Goal: Obtain resource: Download file/media

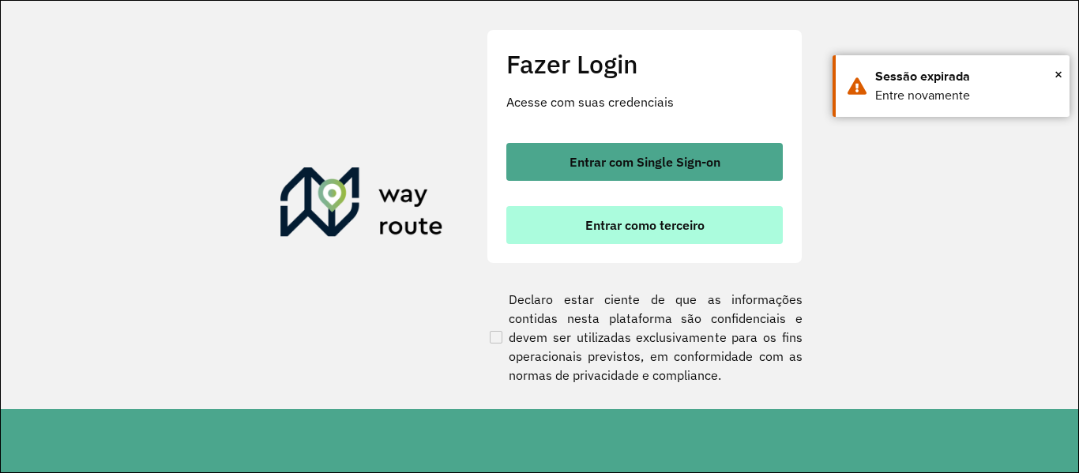
click at [635, 232] on span "Entrar como terceiro" at bounding box center [645, 225] width 119 height 13
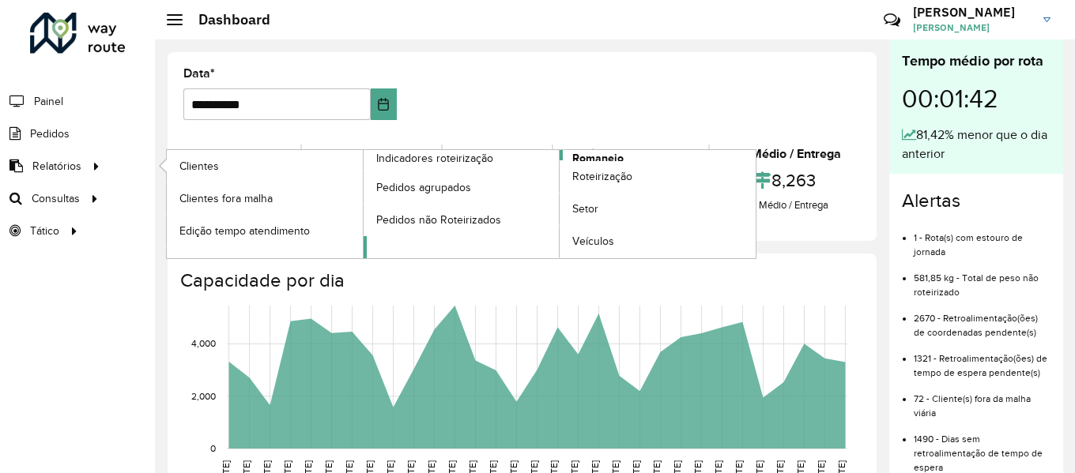
click at [606, 157] on span "Romaneio" at bounding box center [597, 158] width 51 height 17
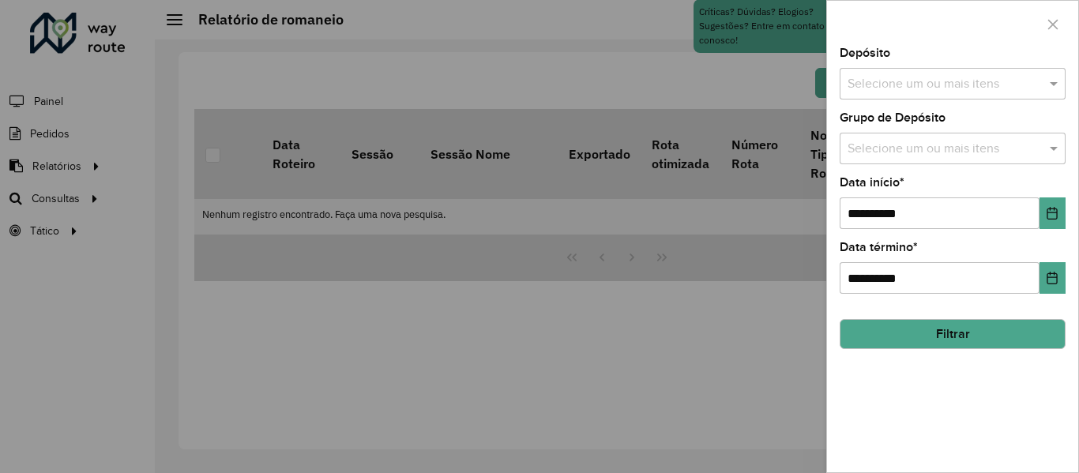
click at [941, 81] on input "text" at bounding box center [945, 84] width 202 height 19
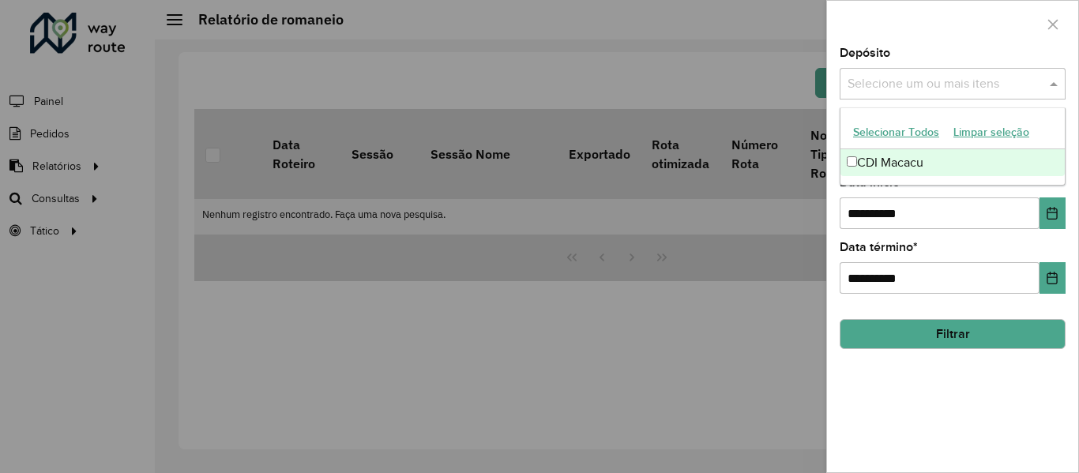
click at [868, 165] on div "CDI Macacu" at bounding box center [953, 162] width 224 height 27
click at [931, 334] on button "Filtrar" at bounding box center [953, 334] width 226 height 30
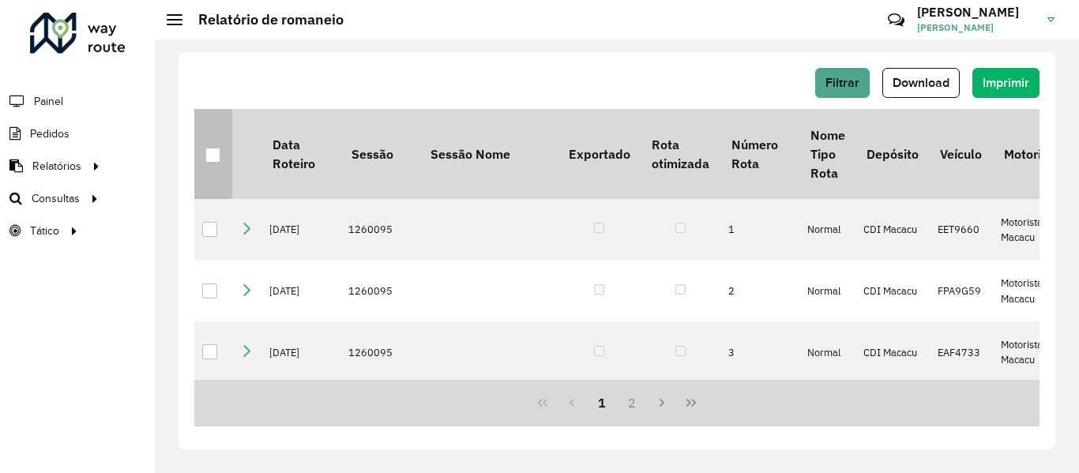
click at [215, 167] on th at bounding box center [213, 154] width 38 height 90
click at [215, 155] on div at bounding box center [212, 155] width 15 height 15
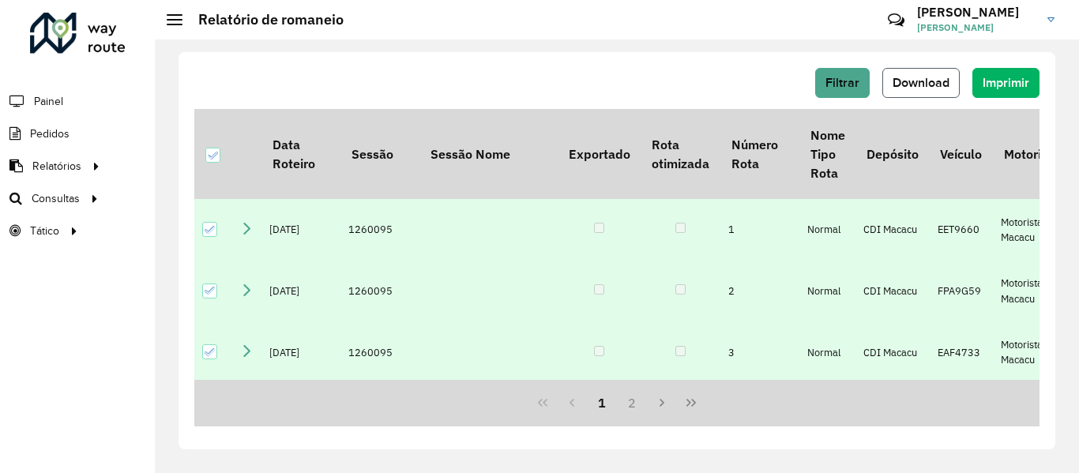
click at [937, 88] on span "Download" at bounding box center [921, 82] width 57 height 13
